Goal: Task Accomplishment & Management: Use online tool/utility

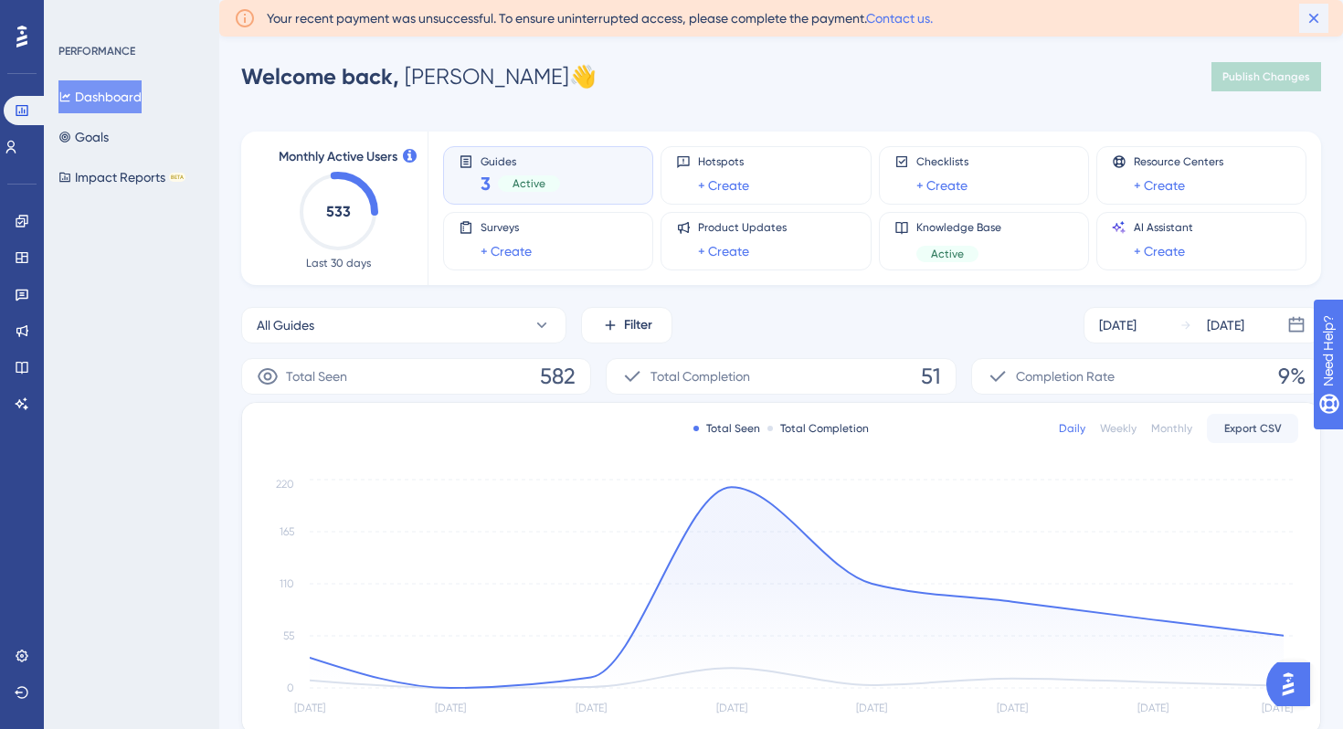
click at [1306, 18] on icon at bounding box center [1314, 18] width 18 height 18
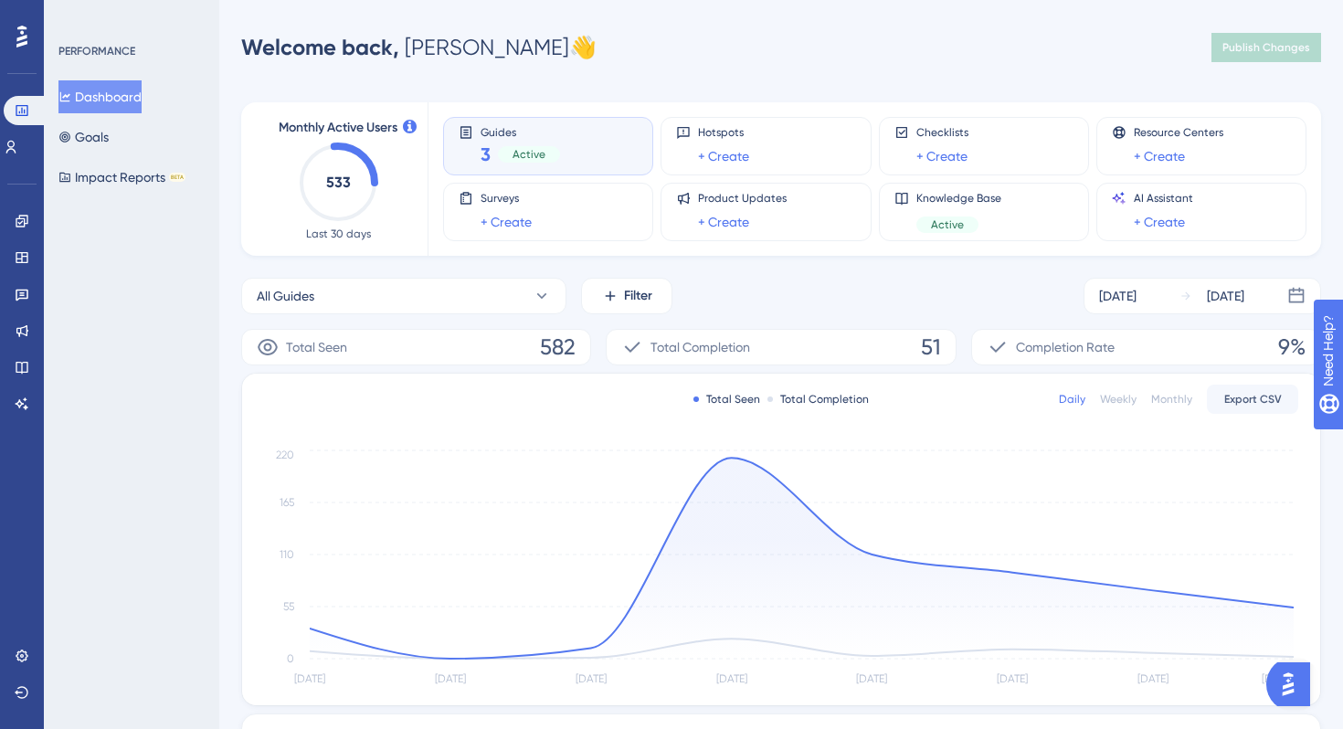
click at [581, 143] on div "Guides 3 Active" at bounding box center [548, 146] width 179 height 42
click at [472, 293] on button "All Guides" at bounding box center [403, 296] width 325 height 37
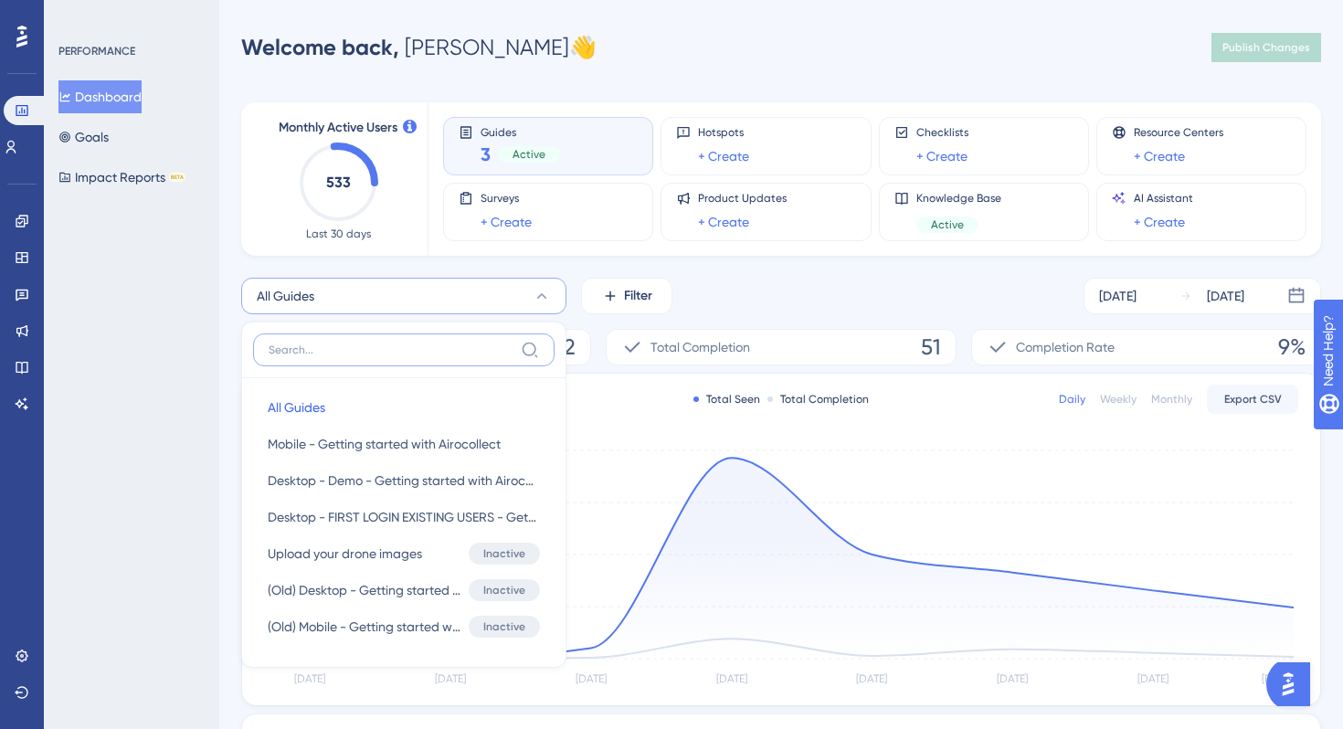
scroll to position [127, 0]
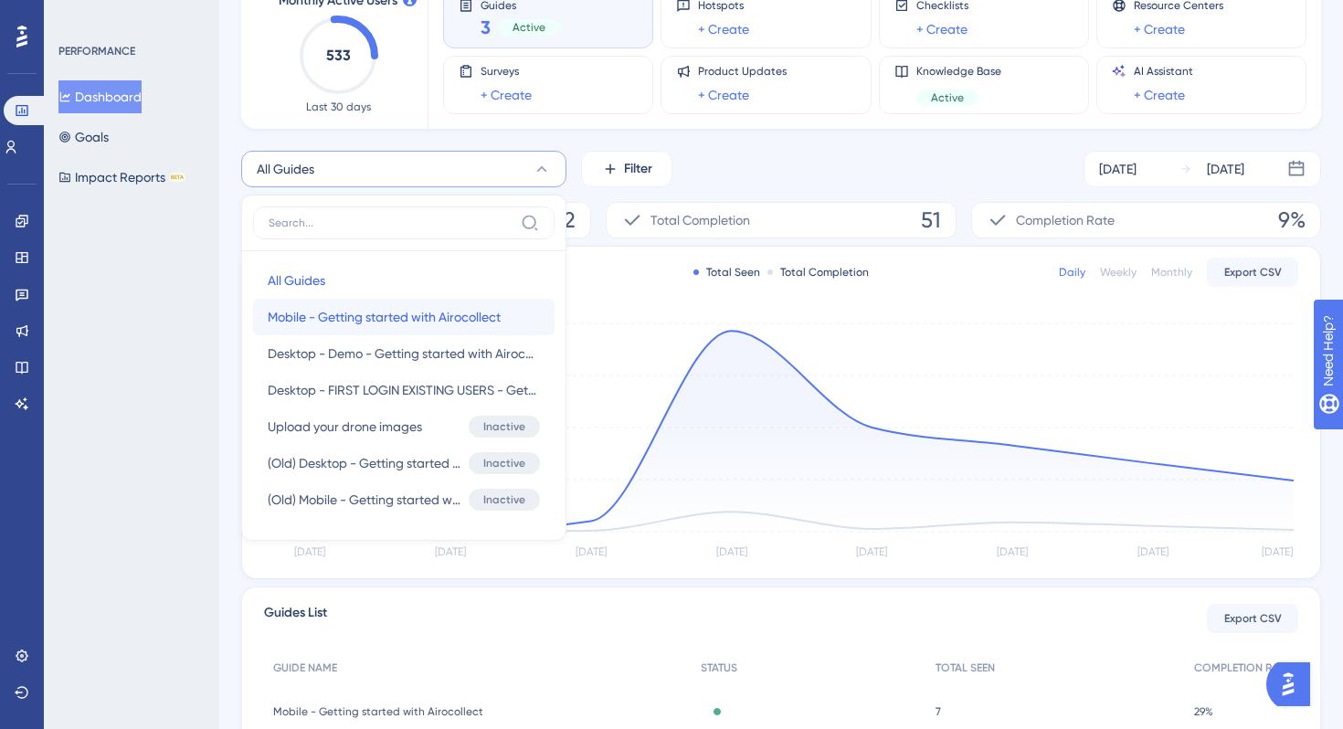
click at [413, 325] on span "Mobile - Getting started with Airocollect" at bounding box center [384, 317] width 233 height 22
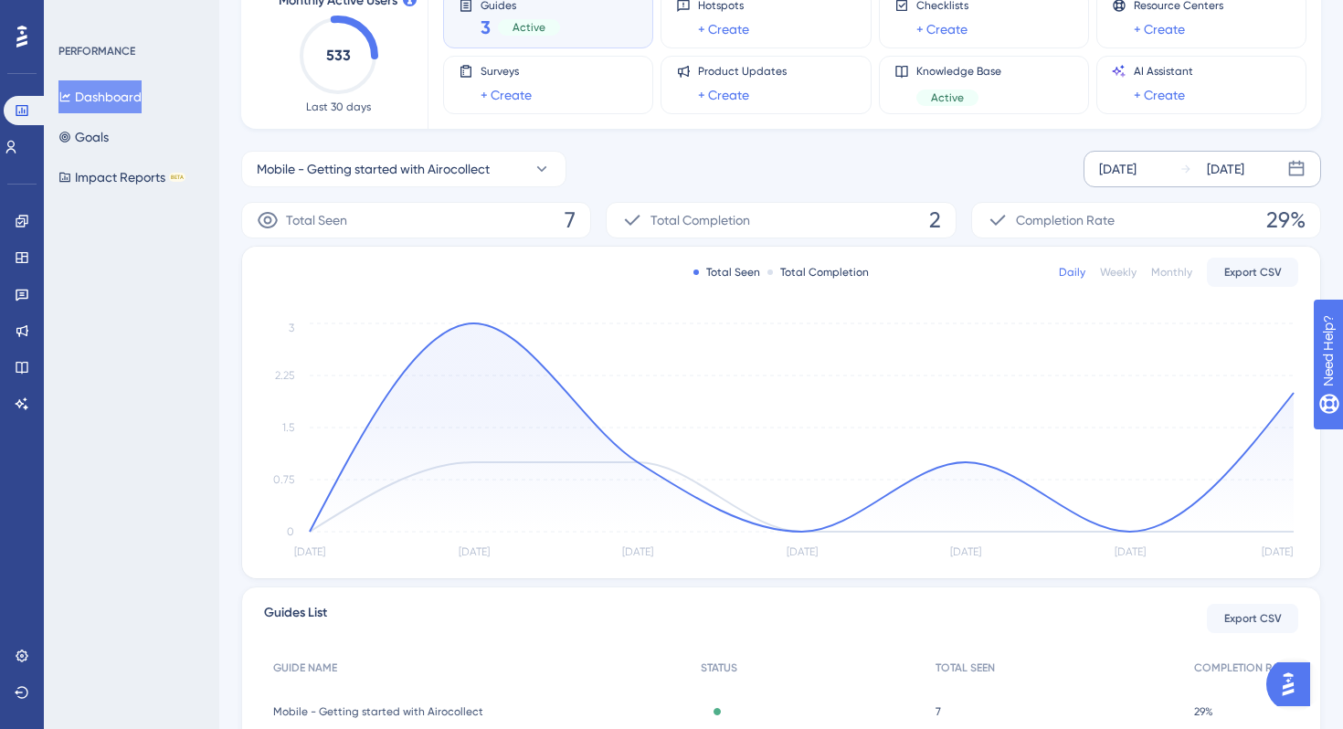
click at [1117, 167] on div "[DATE]" at bounding box center [1117, 169] width 37 height 22
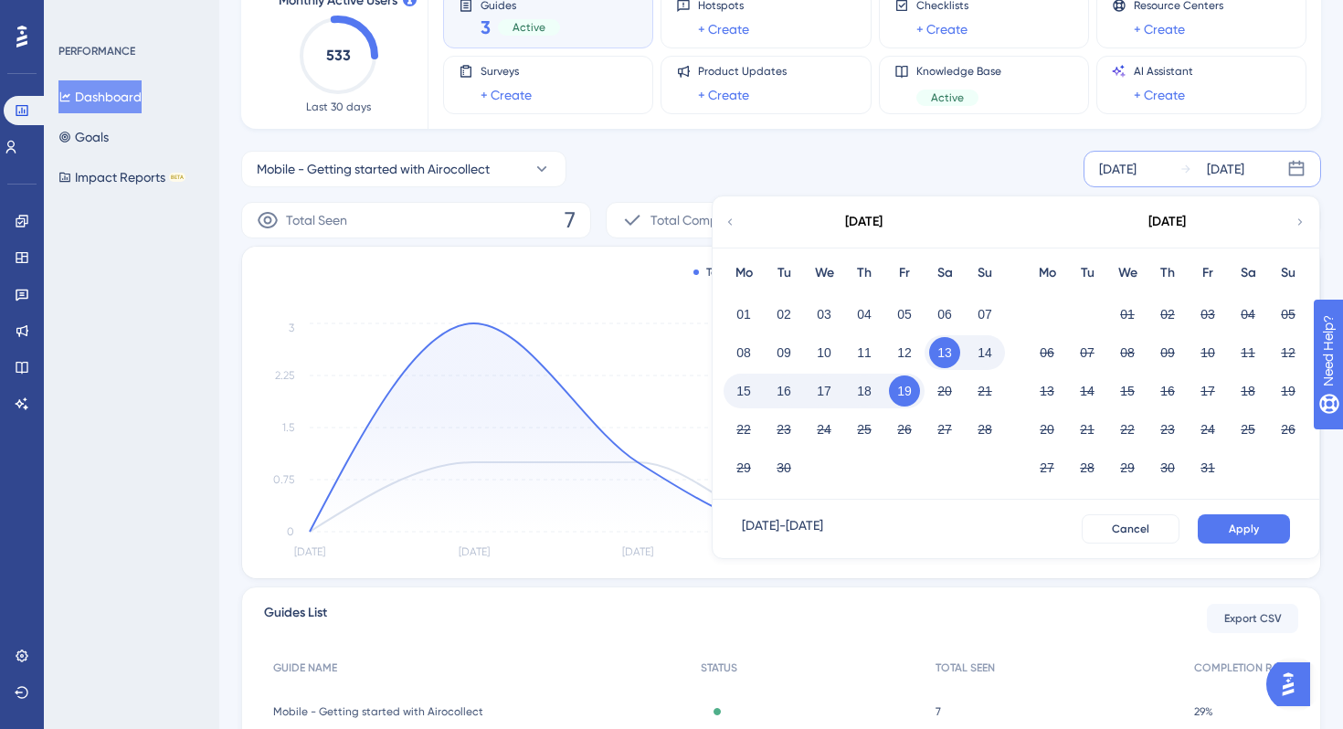
click at [745, 386] on button "15" at bounding box center [743, 390] width 31 height 31
click at [1238, 519] on button "Apply" at bounding box center [1244, 528] width 92 height 29
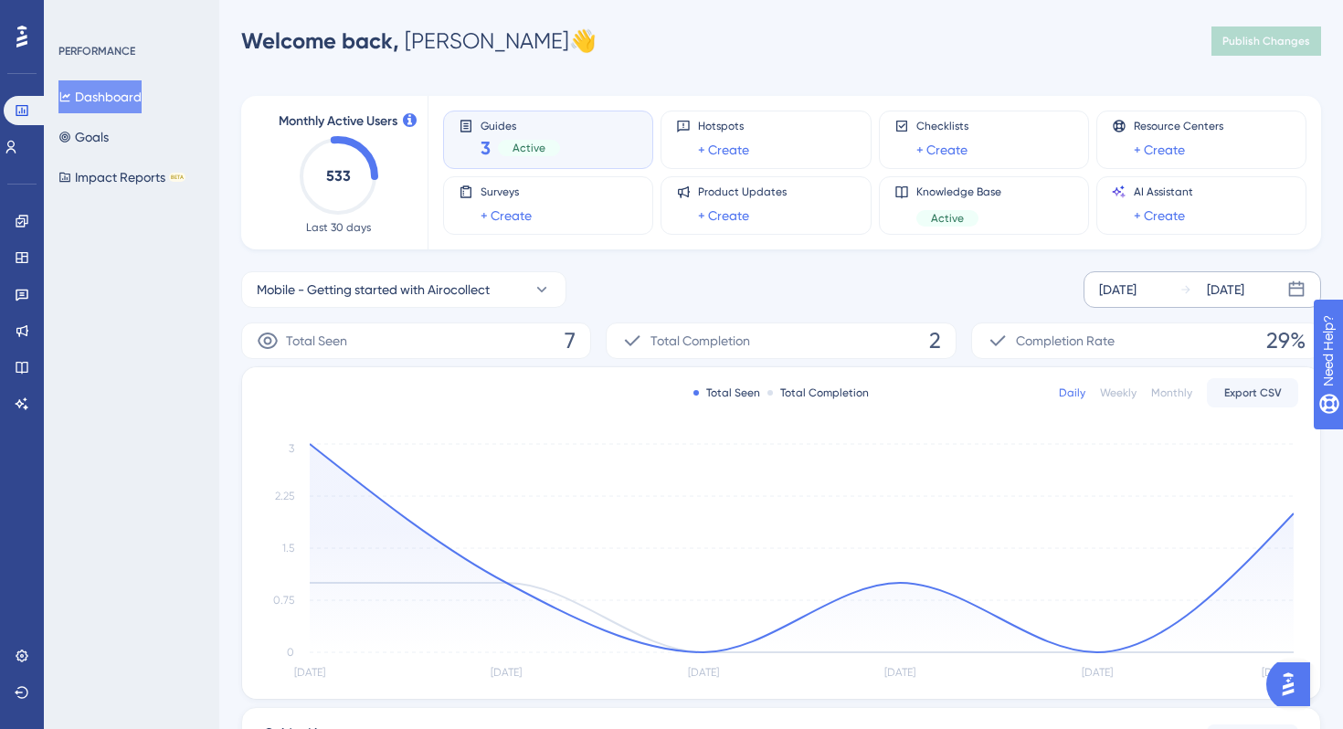
scroll to position [0, 0]
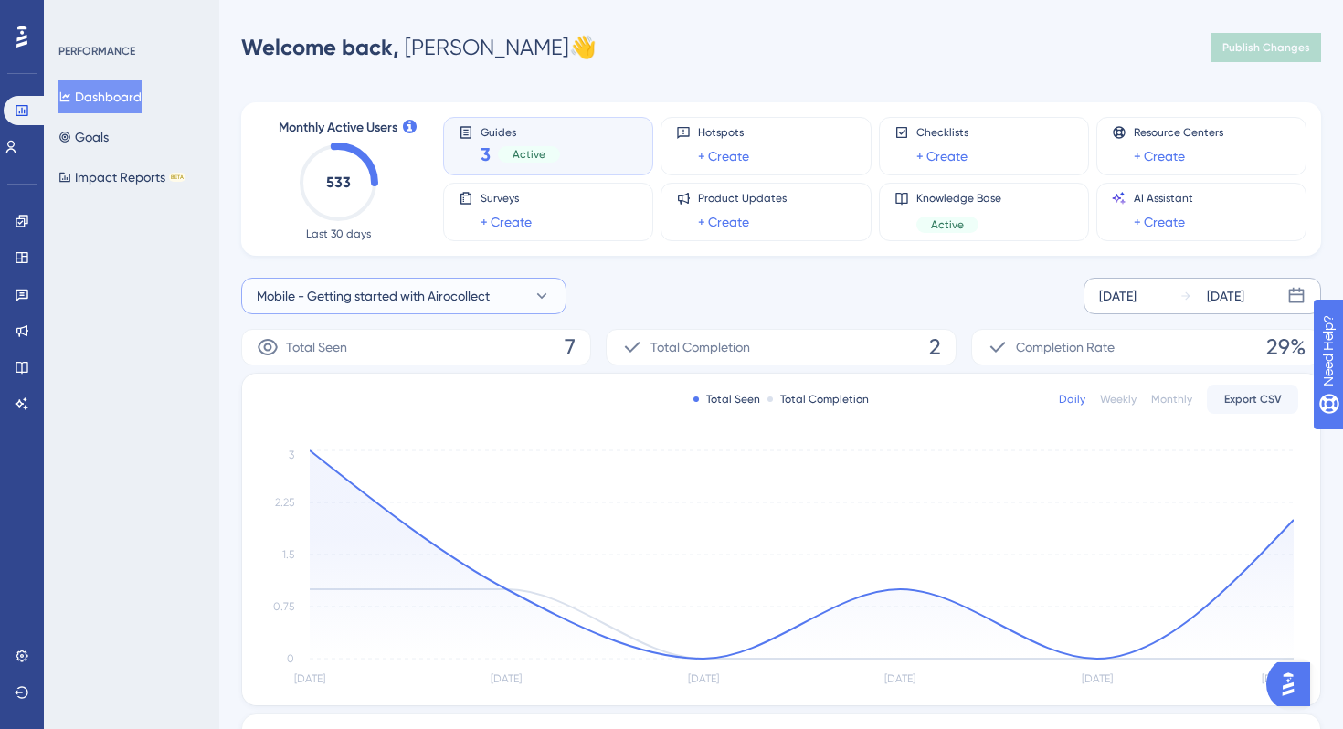
click at [477, 283] on button "Mobile - Getting started with Airocollect" at bounding box center [403, 296] width 325 height 37
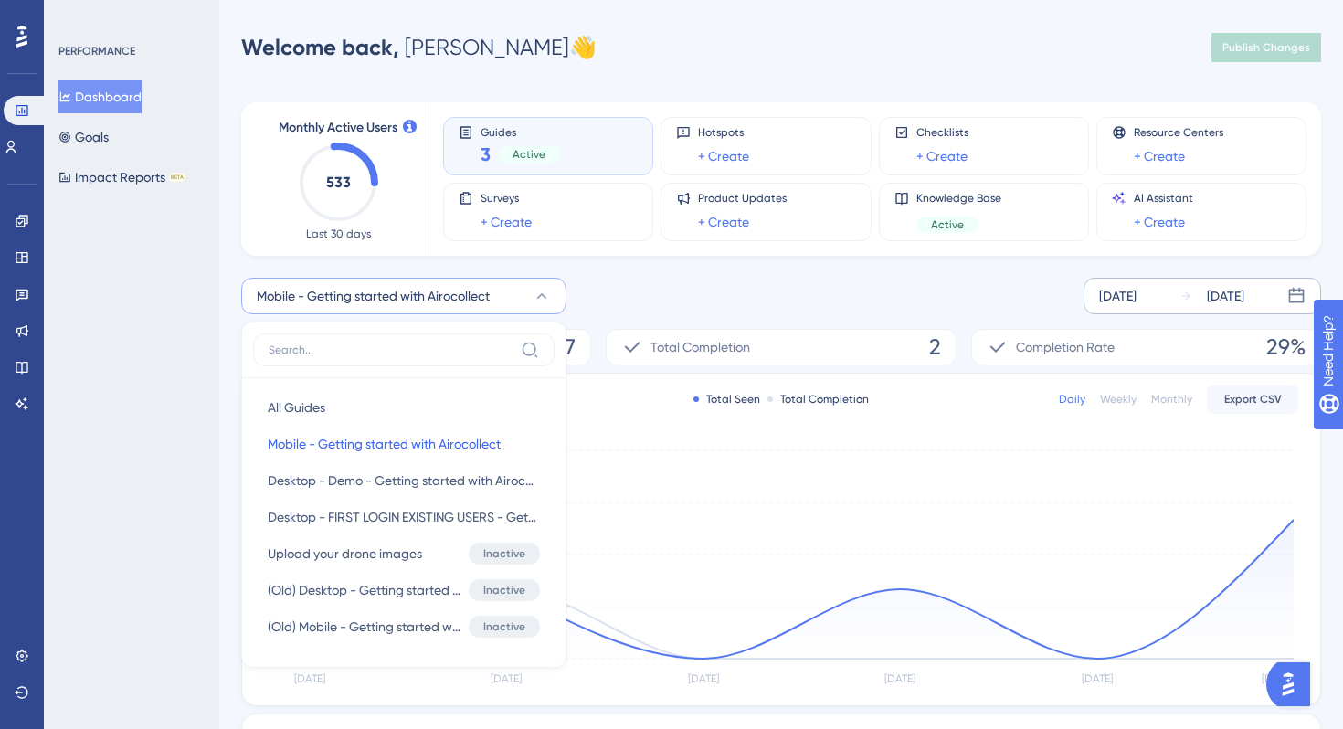
scroll to position [130, 0]
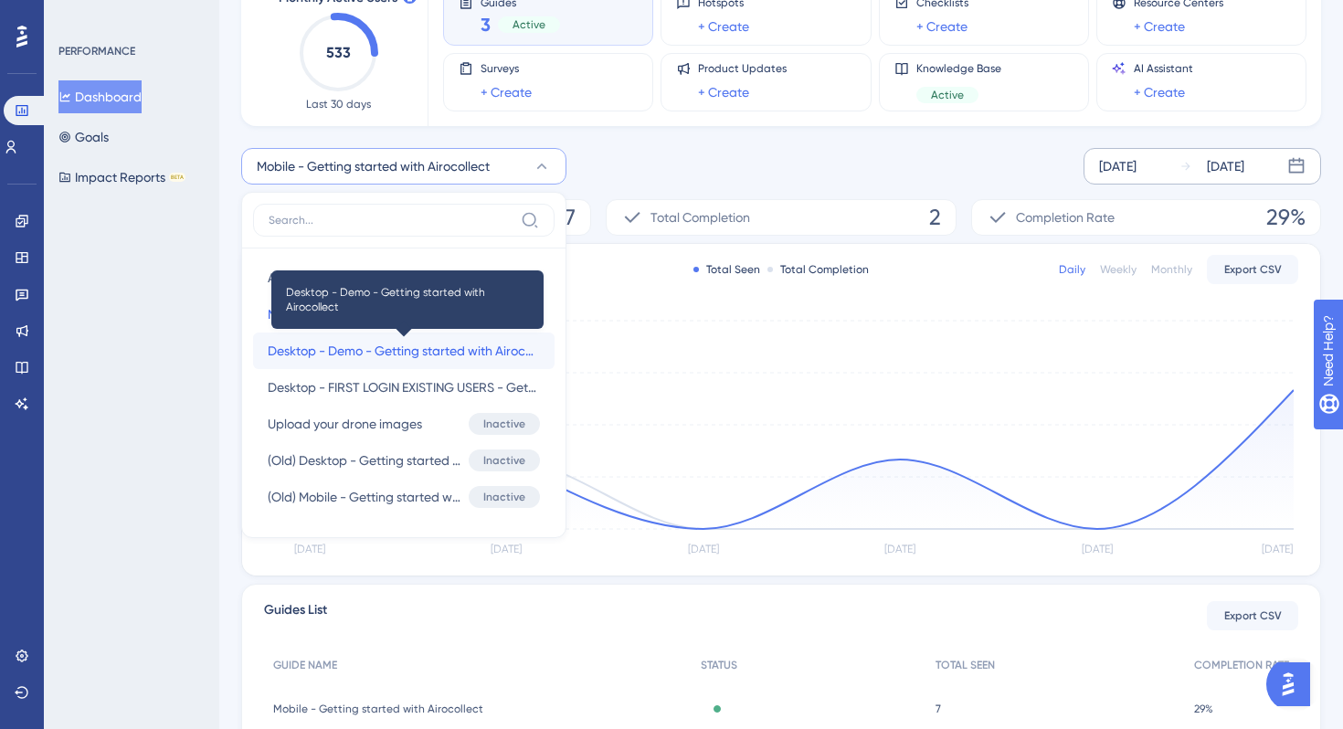
click at [416, 346] on span "Desktop - Demo - Getting started with Airocollect" at bounding box center [404, 351] width 272 height 22
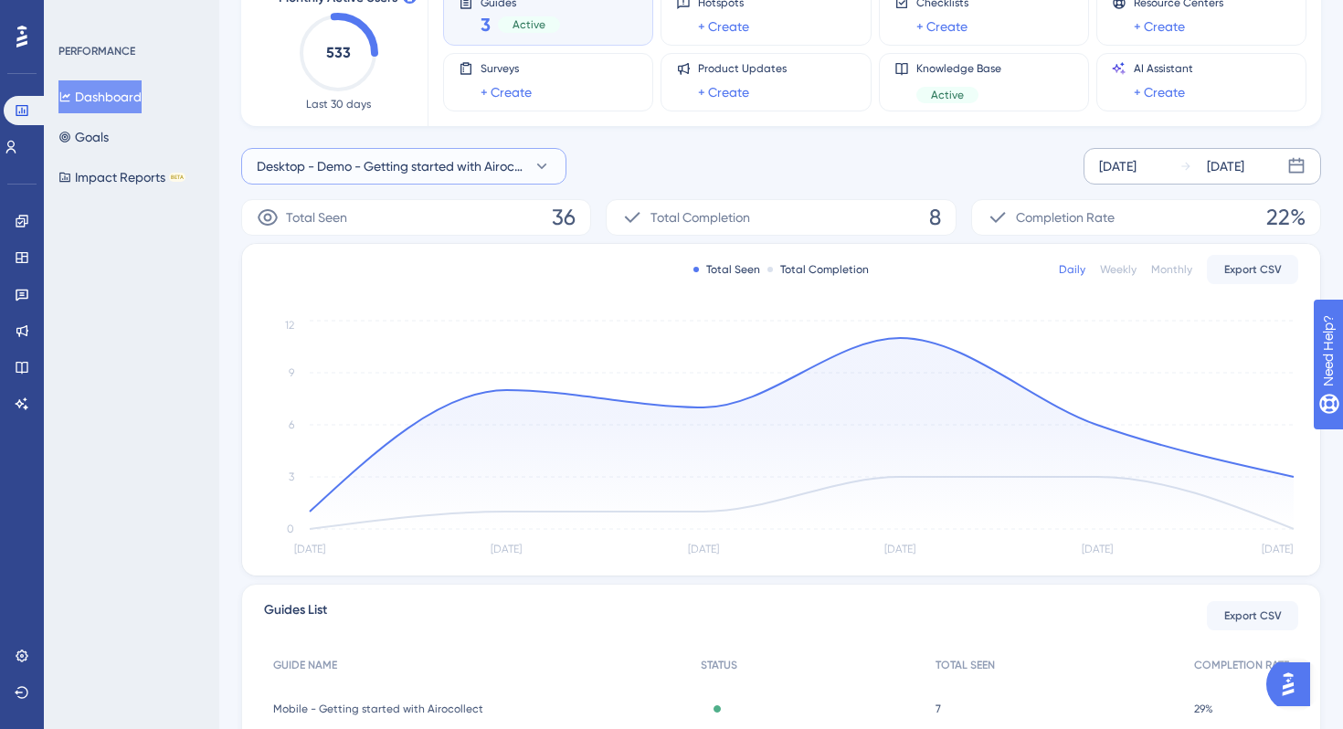
click at [445, 152] on button "Desktop - Demo - Getting started with Airocollect" at bounding box center [403, 166] width 325 height 37
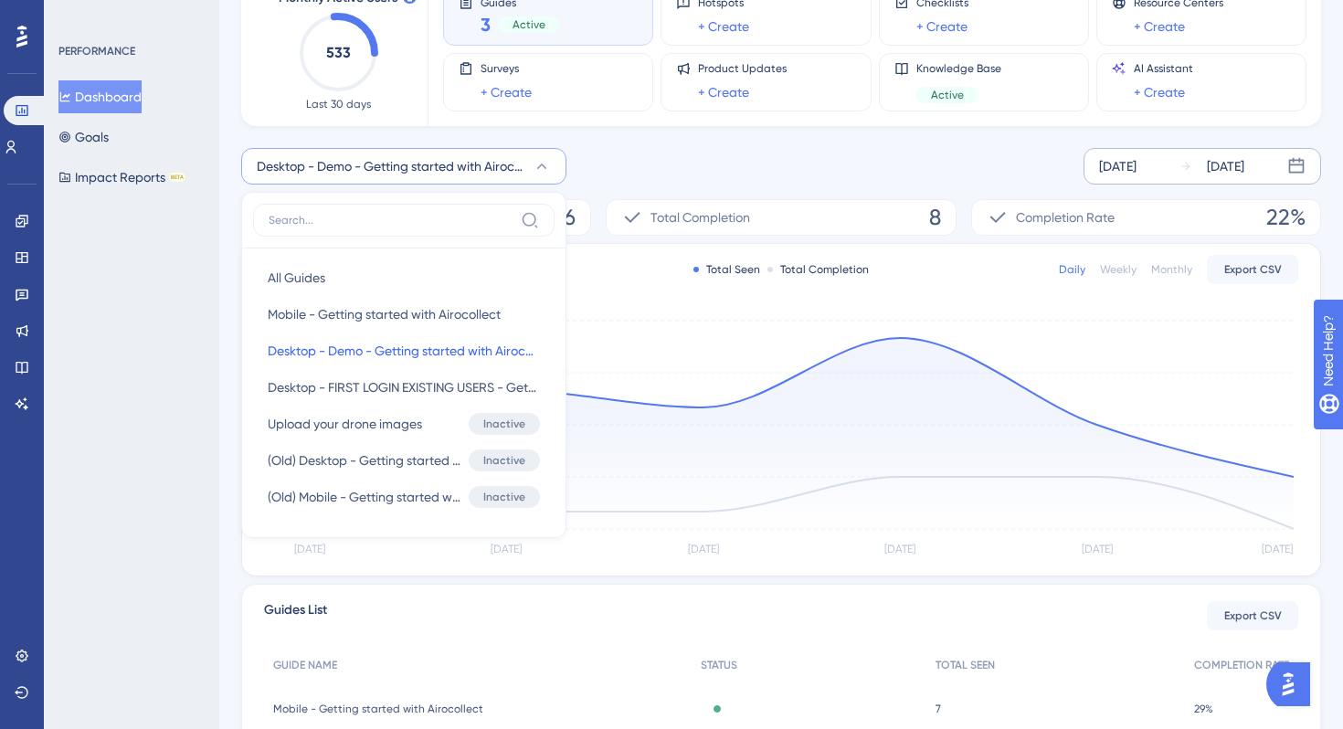
click at [629, 148] on div "Desktop - Demo - Getting started with Airocollect All Guides All Guides Mobile …" at bounding box center [781, 166] width 1080 height 37
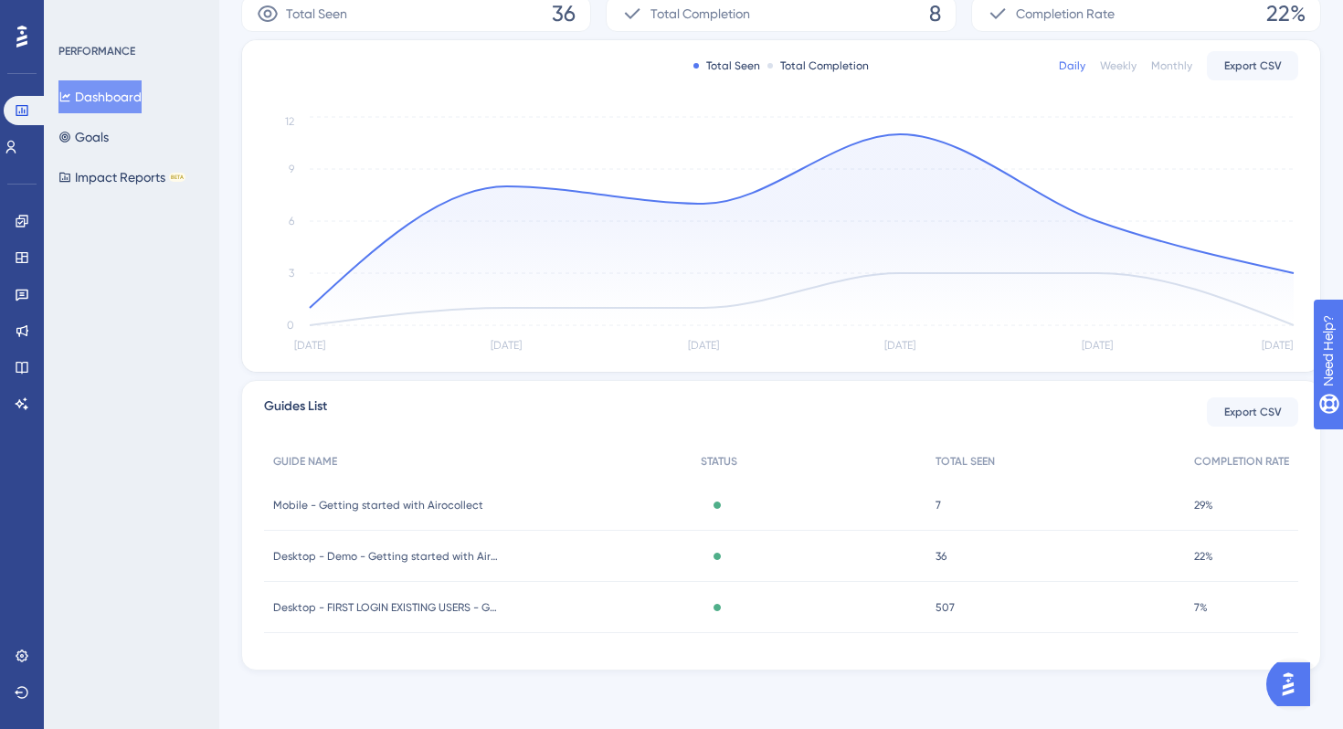
scroll to position [0, 0]
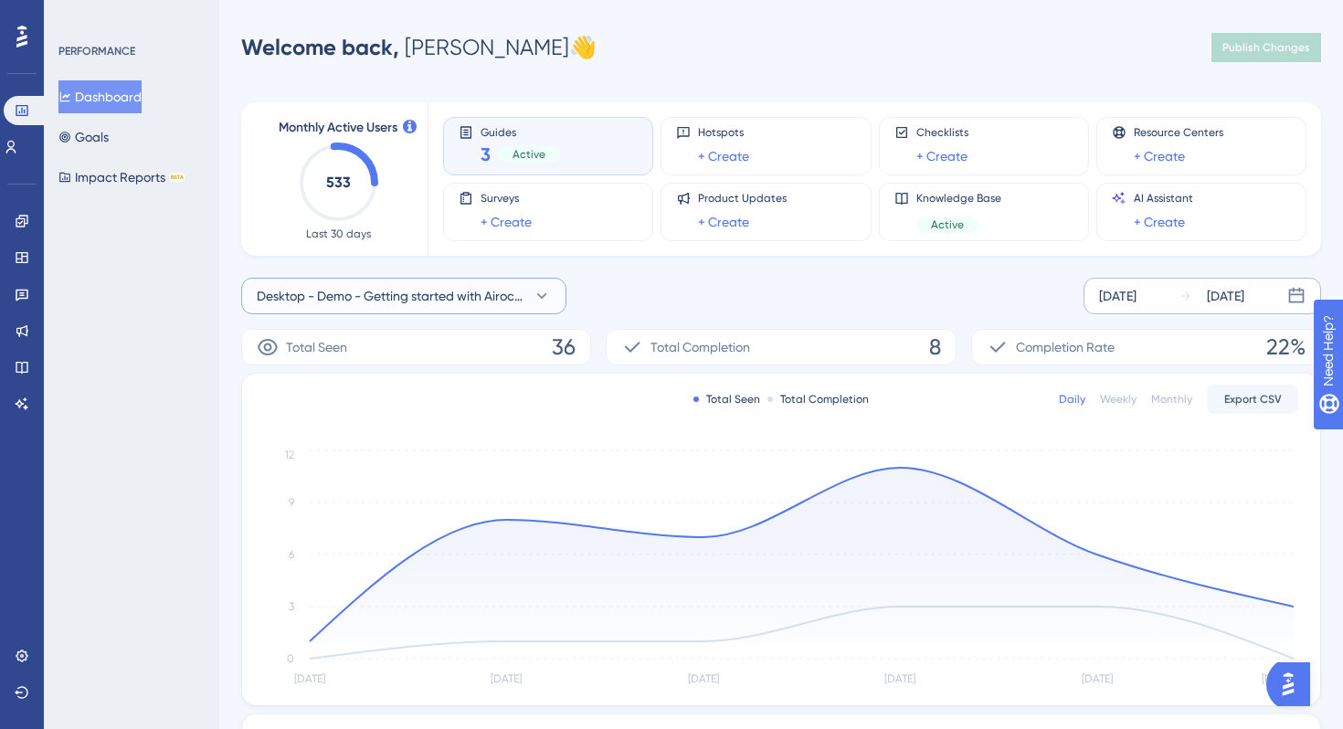
click at [373, 304] on span "Desktop - Demo - Getting started with Airocollect" at bounding box center [391, 296] width 269 height 22
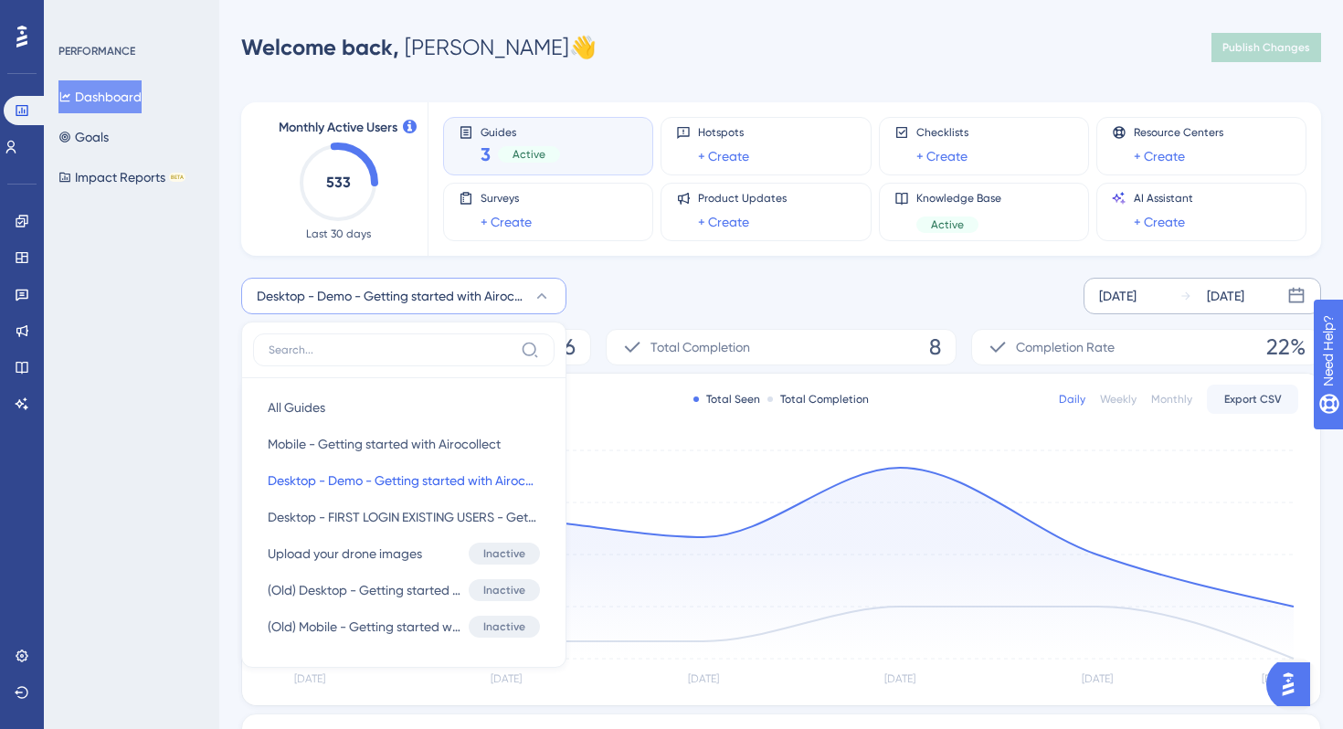
scroll to position [130, 0]
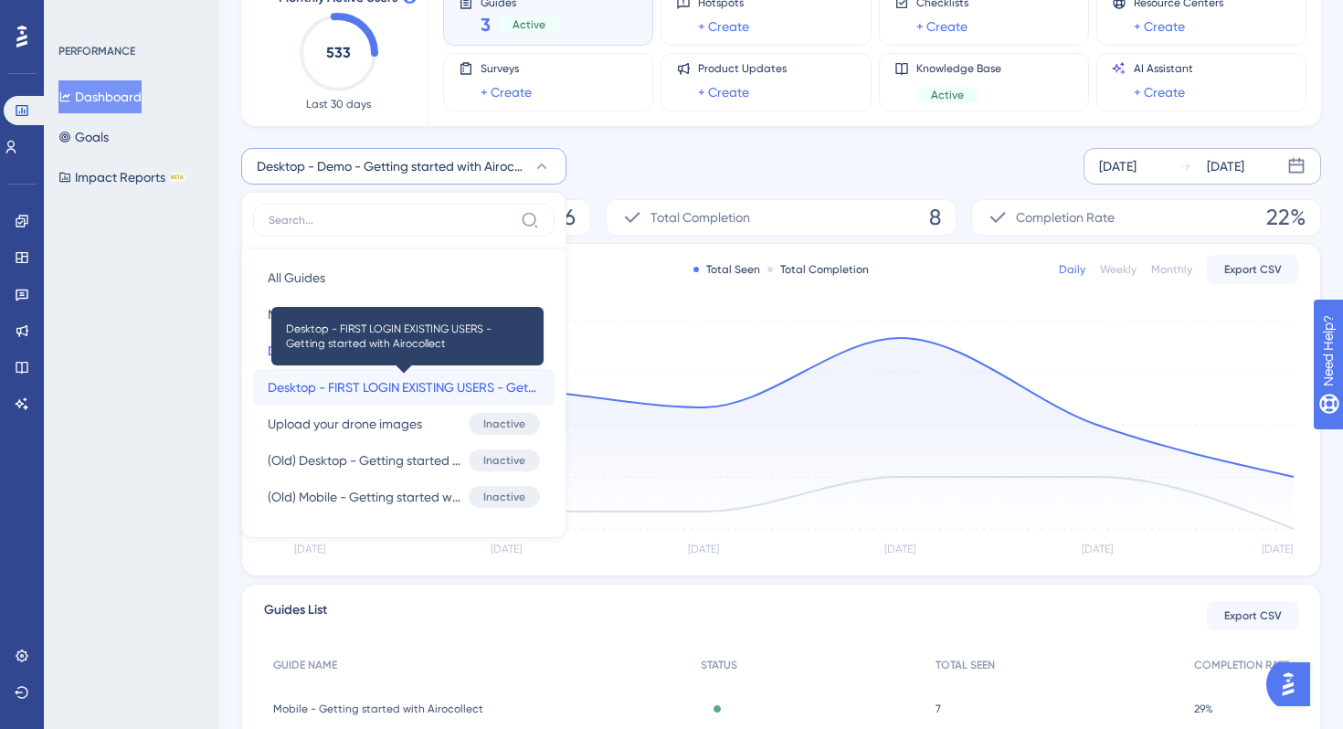
click at [360, 381] on span "Desktop - FIRST LOGIN EXISTING USERS - Getting started with Airocollect" at bounding box center [404, 387] width 272 height 22
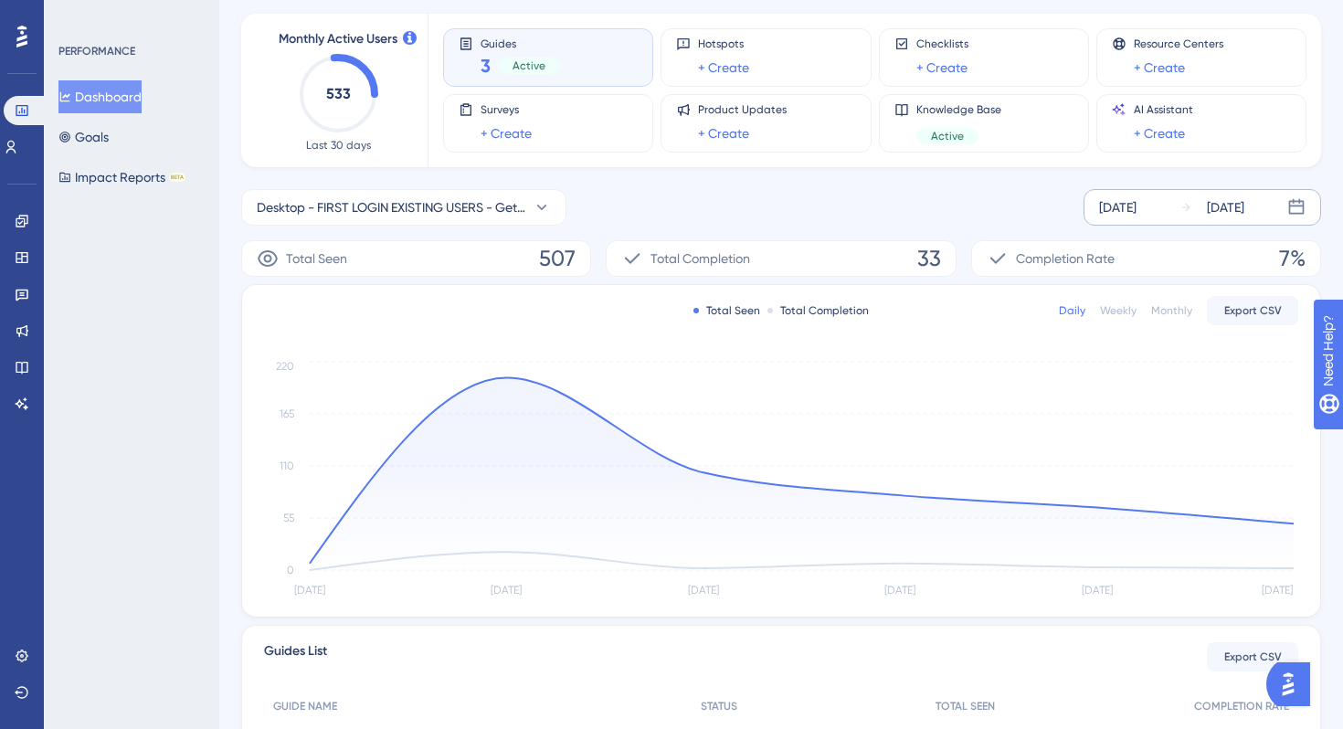
scroll to position [0, 0]
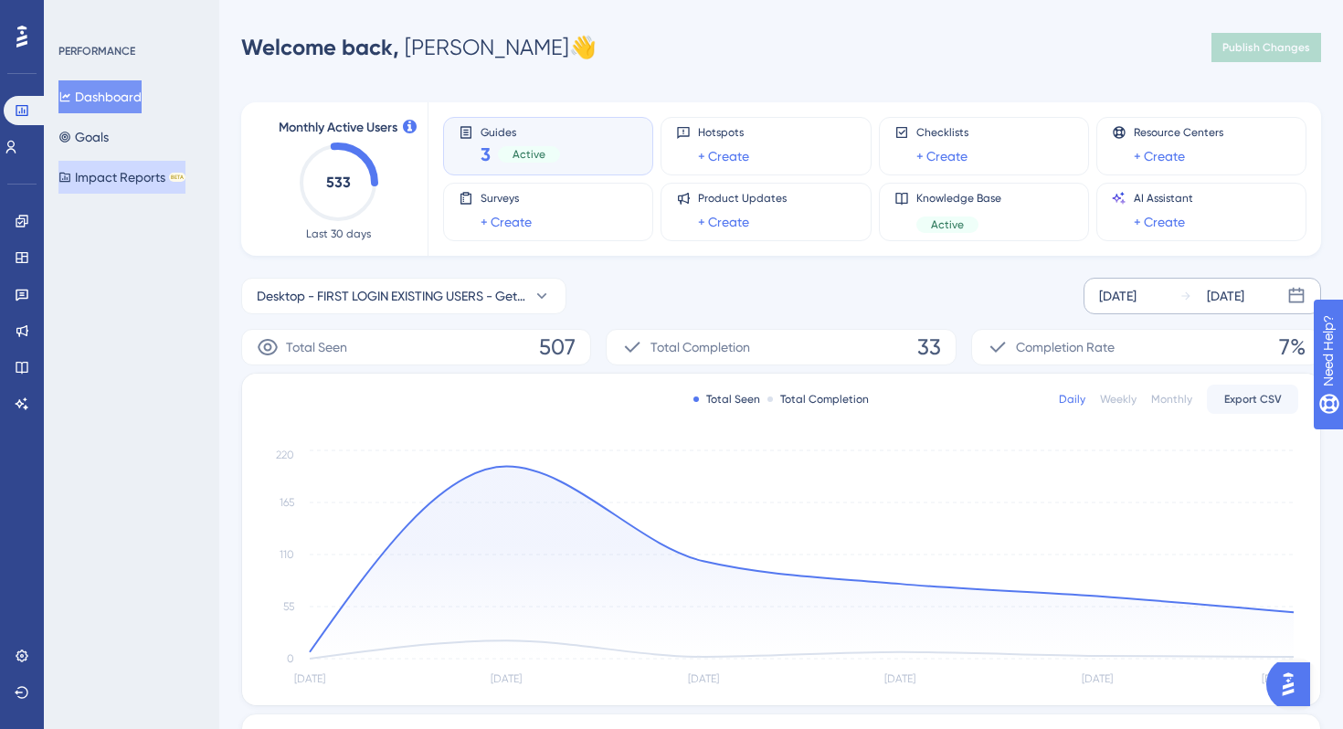
click at [125, 172] on button "Impact Reports BETA" at bounding box center [121, 177] width 127 height 33
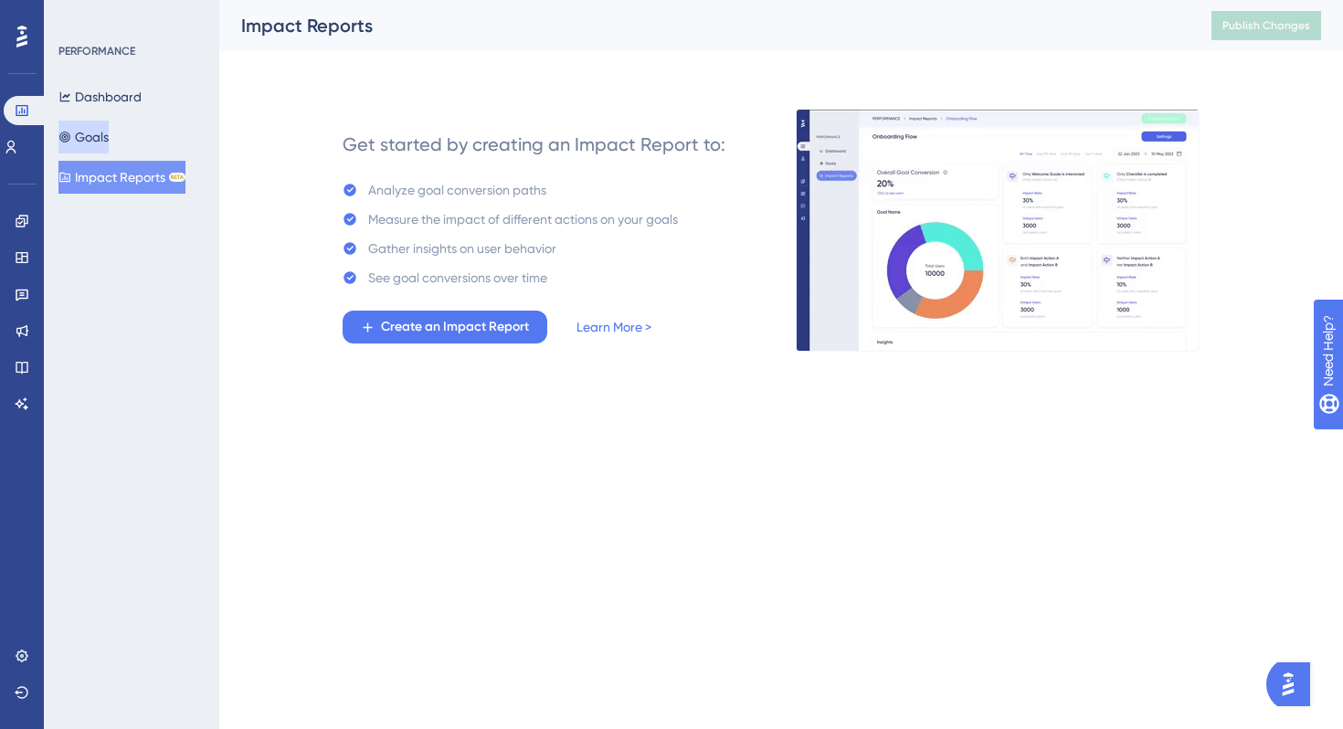
click at [109, 134] on button "Goals" at bounding box center [83, 137] width 50 height 33
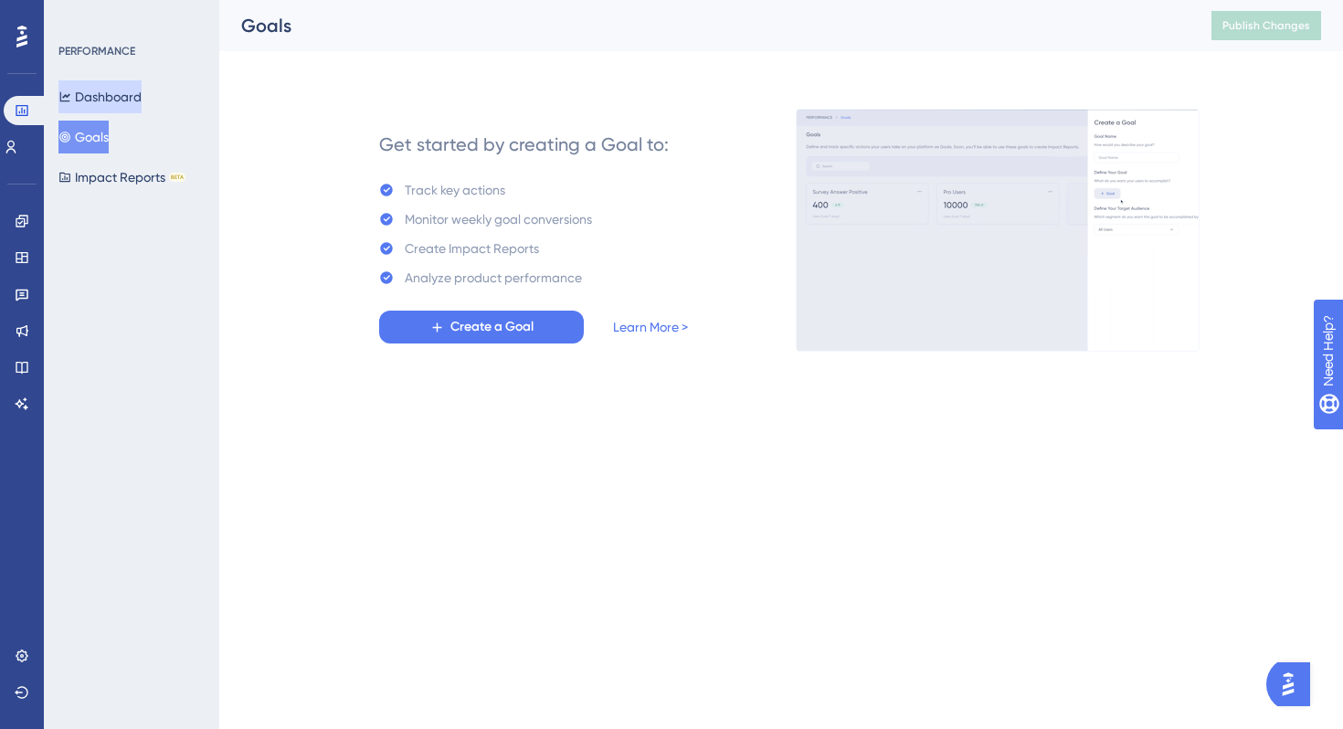
click at [89, 87] on button "Dashboard" at bounding box center [99, 96] width 83 height 33
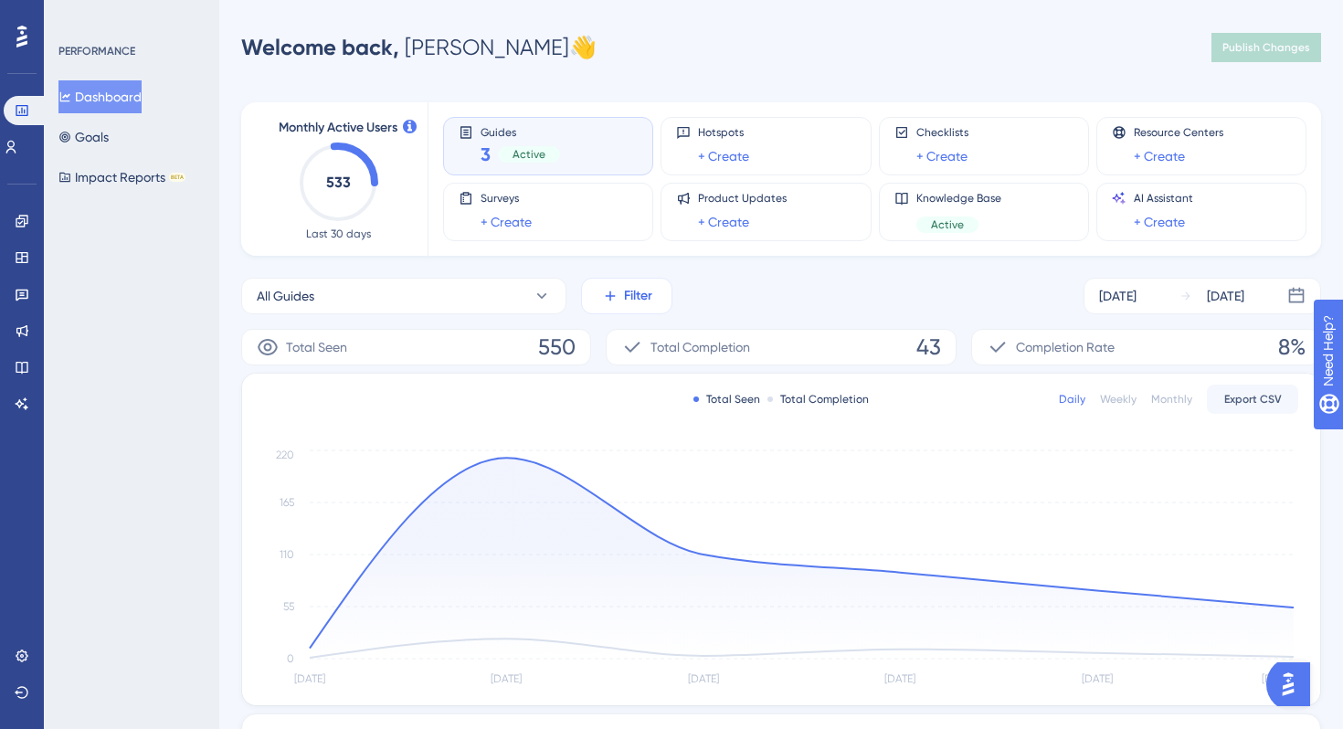
click at [635, 309] on button "Filter" at bounding box center [626, 296] width 91 height 37
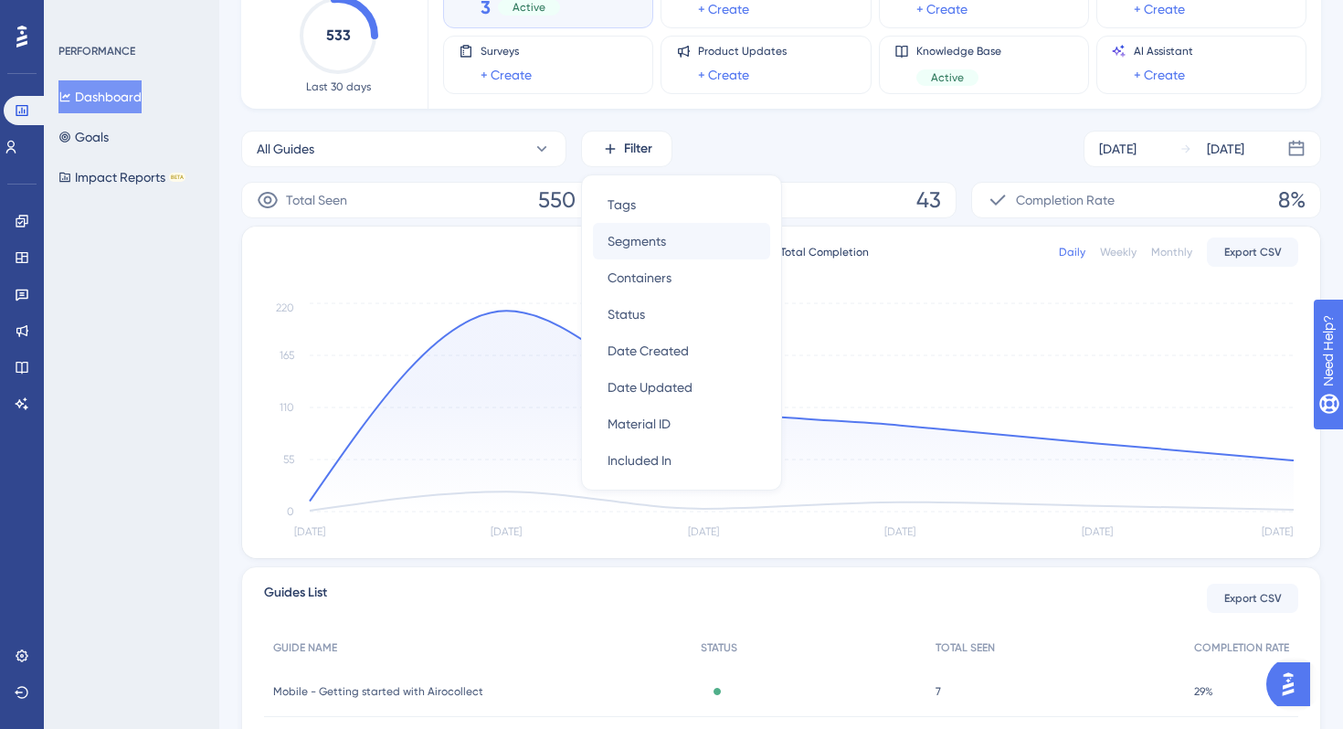
scroll to position [153, 0]
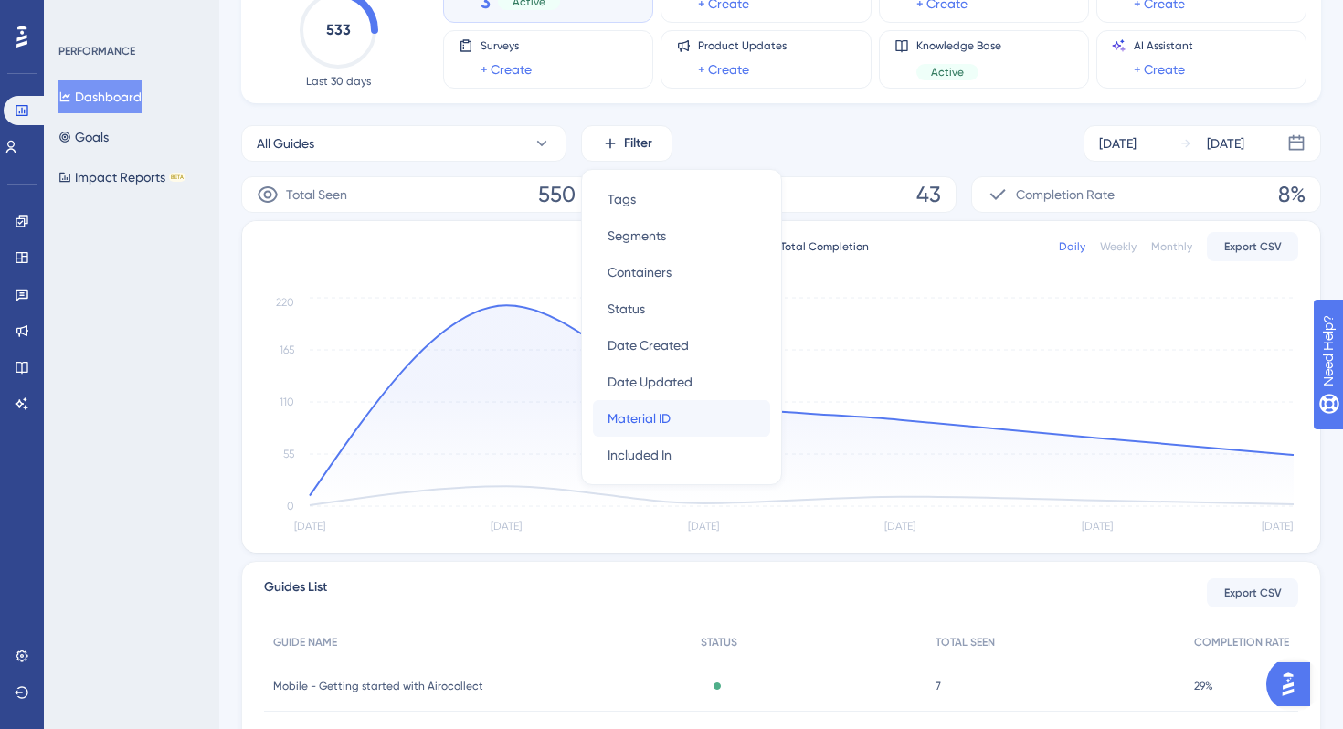
click at [663, 422] on span "Material ID" at bounding box center [639, 418] width 63 height 22
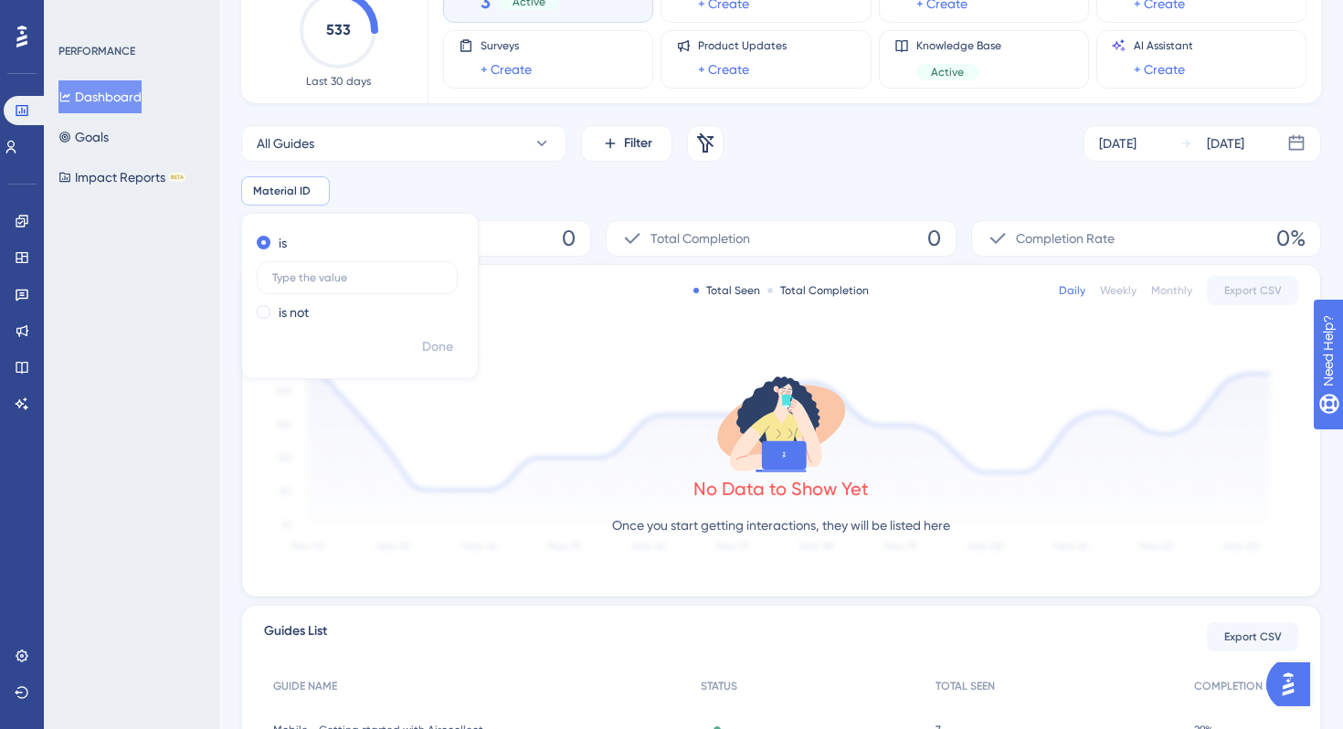
click at [501, 185] on div "Material ID Remove is is not Done" at bounding box center [781, 190] width 1080 height 29
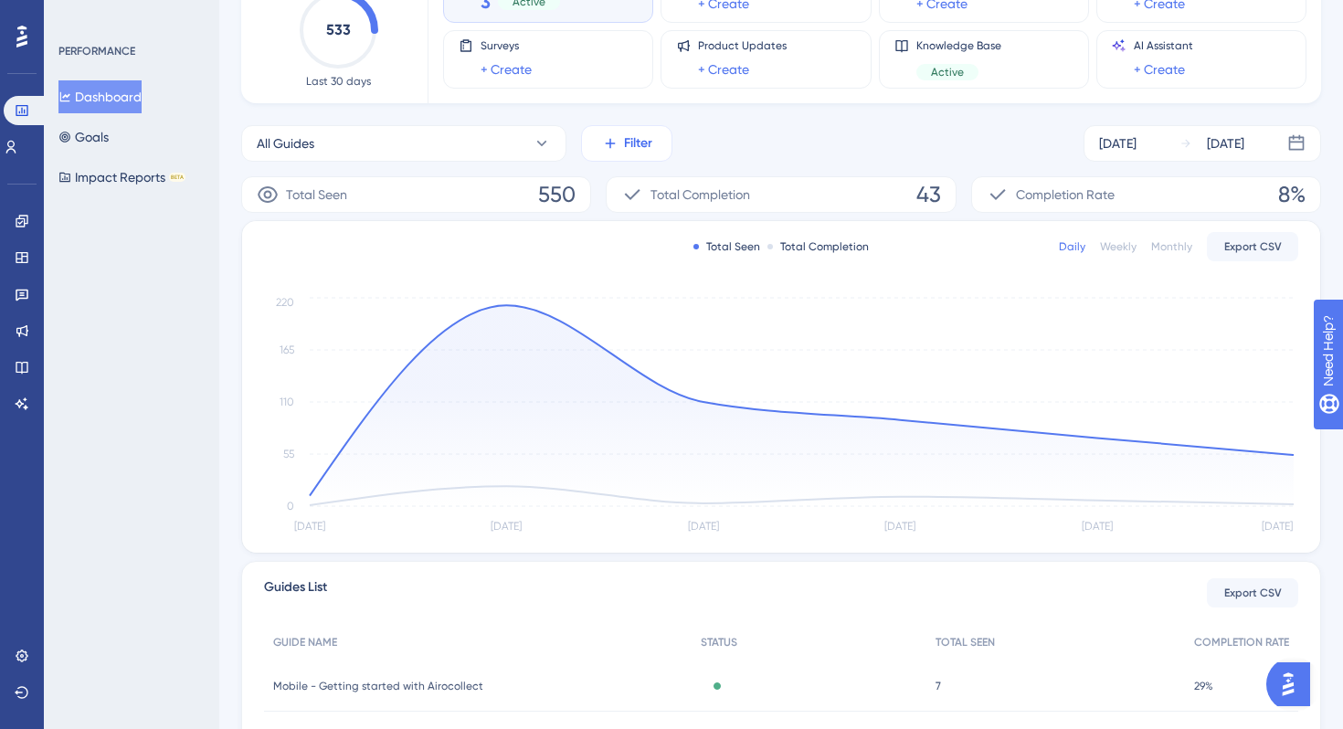
click at [608, 145] on icon at bounding box center [610, 143] width 16 height 16
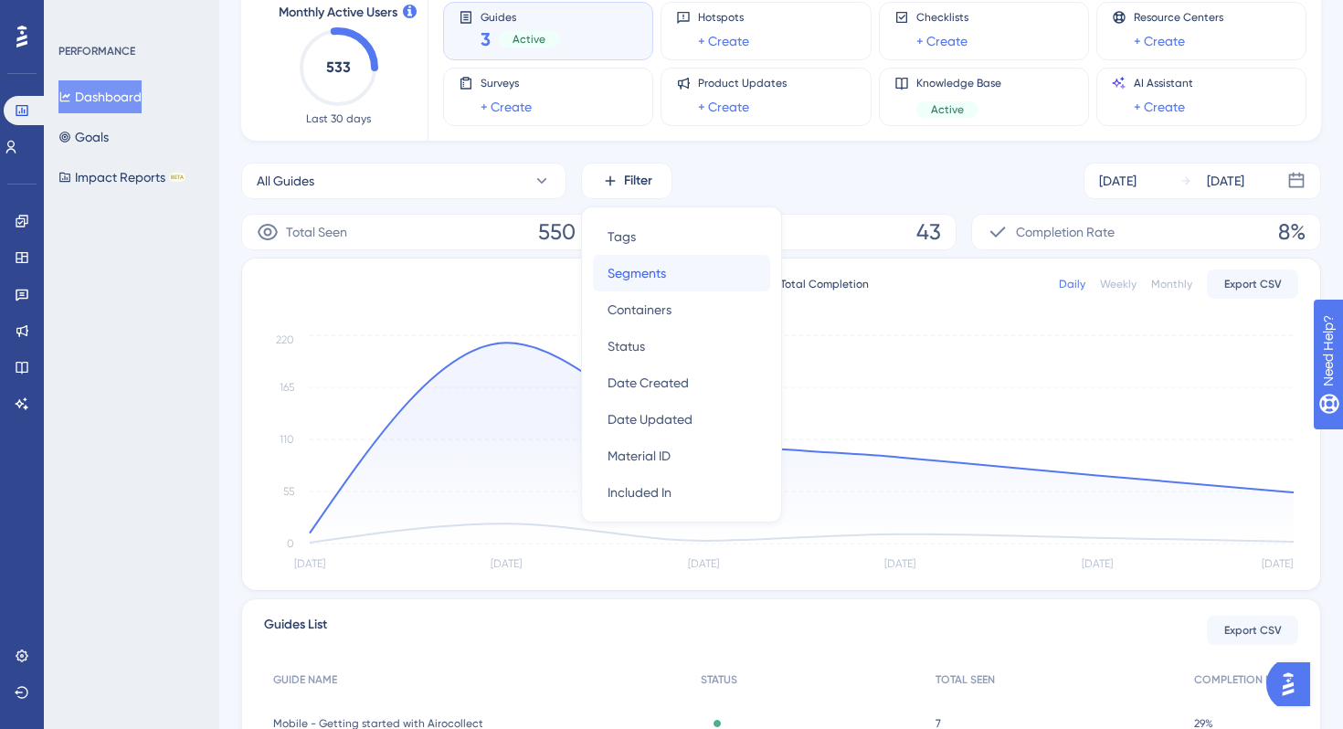
click at [678, 266] on div "Segments Segments" at bounding box center [682, 273] width 148 height 37
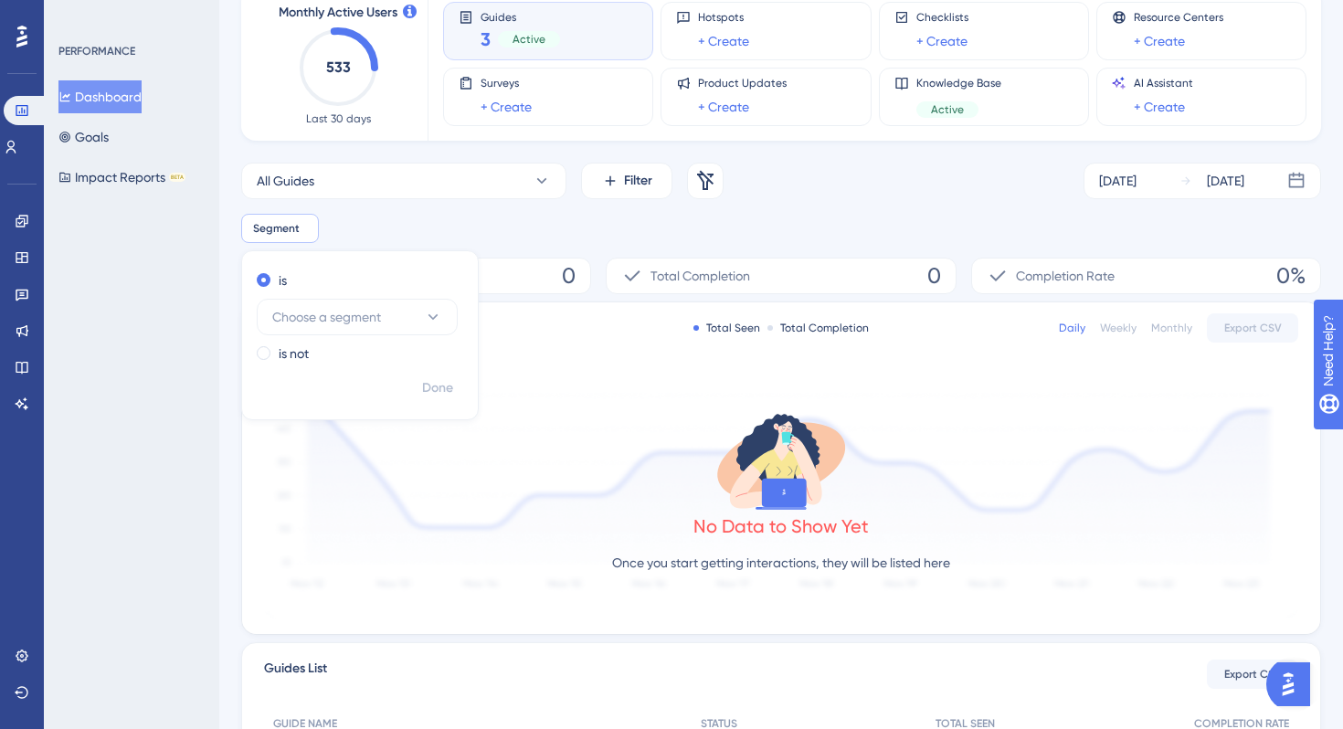
click at [590, 226] on div "Segment Remove is Choose a segment is not Done" at bounding box center [781, 228] width 1080 height 29
